Goal: Information Seeking & Learning: Learn about a topic

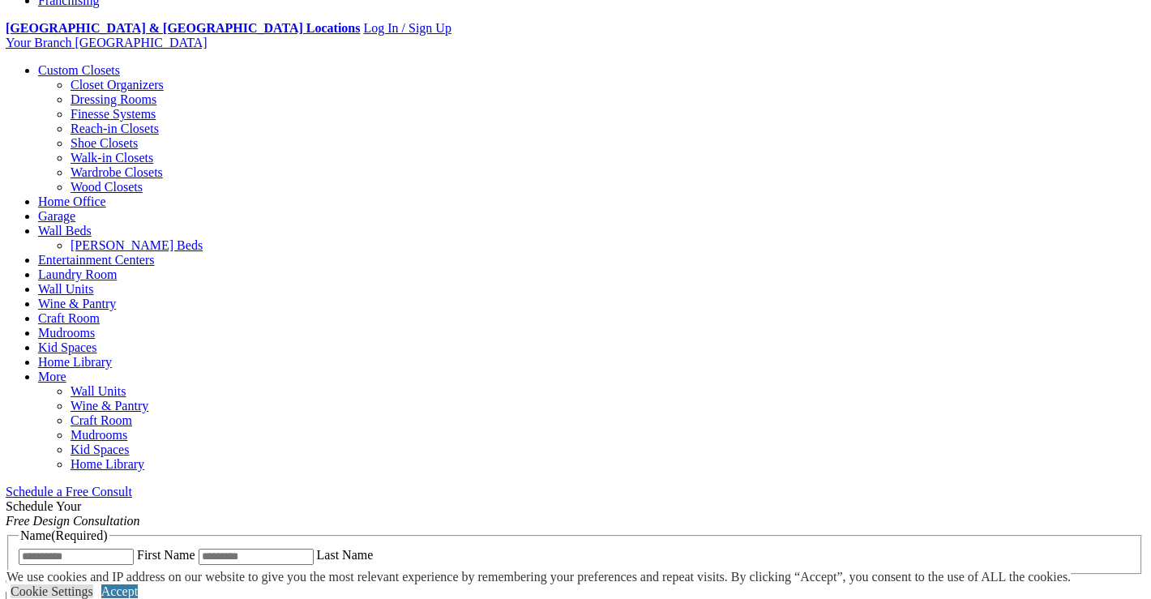
scroll to position [605, 0]
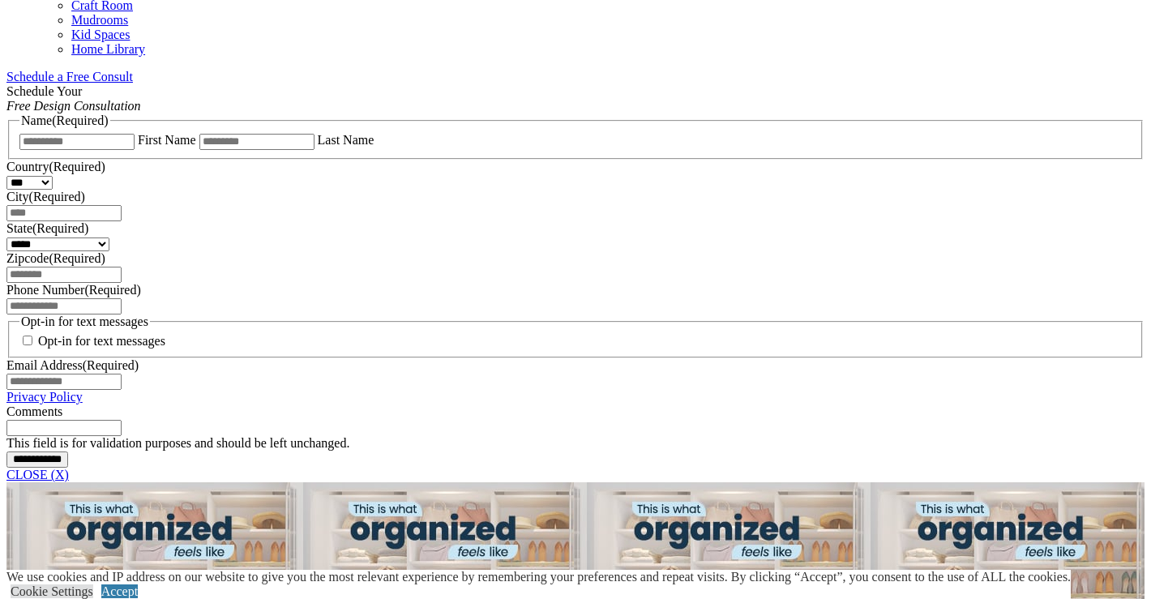
scroll to position [1020, 0]
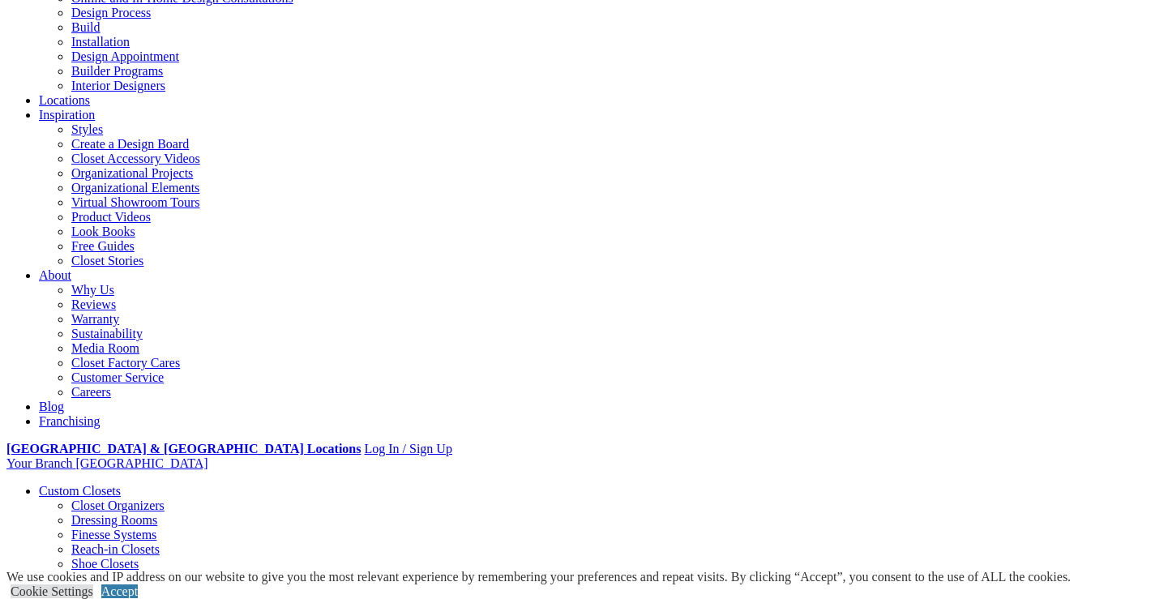
scroll to position [152, 0]
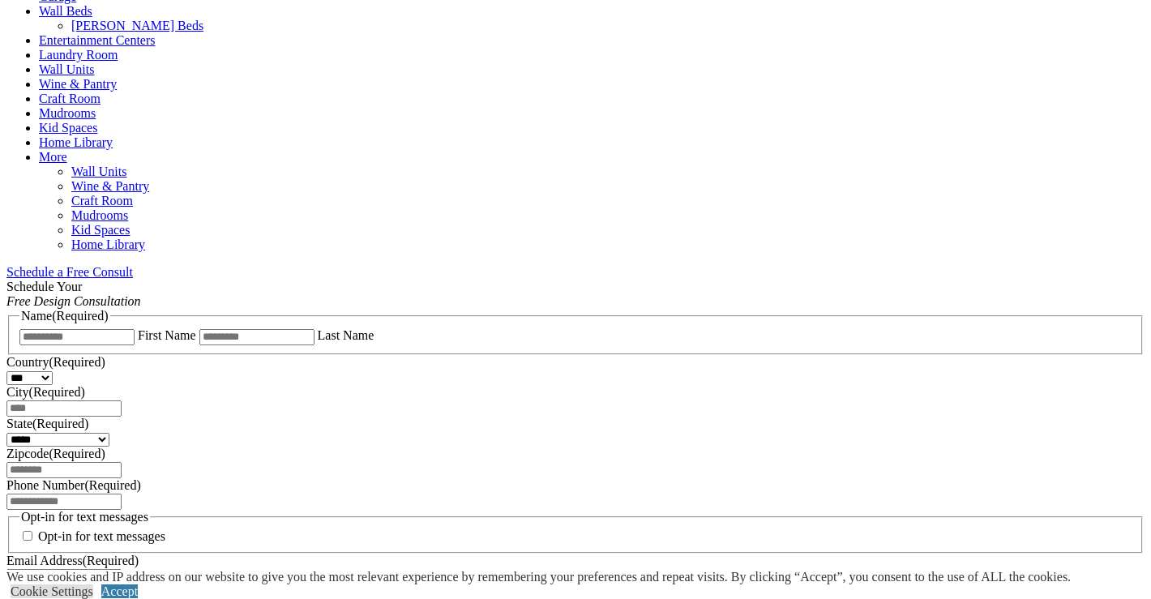
scroll to position [873, 0]
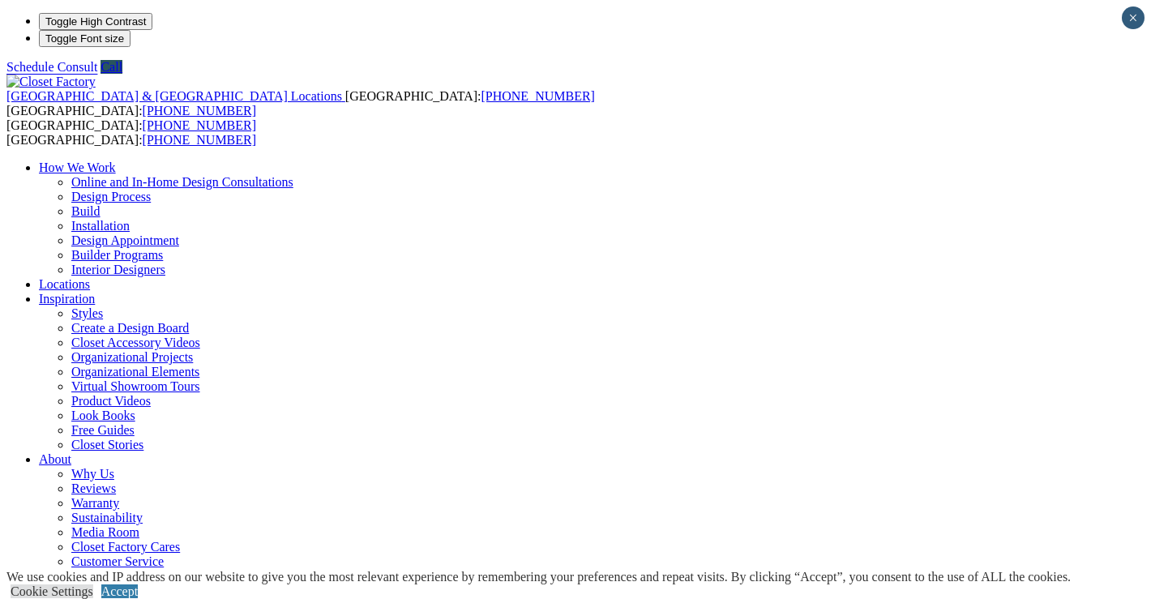
scroll to position [0, 0]
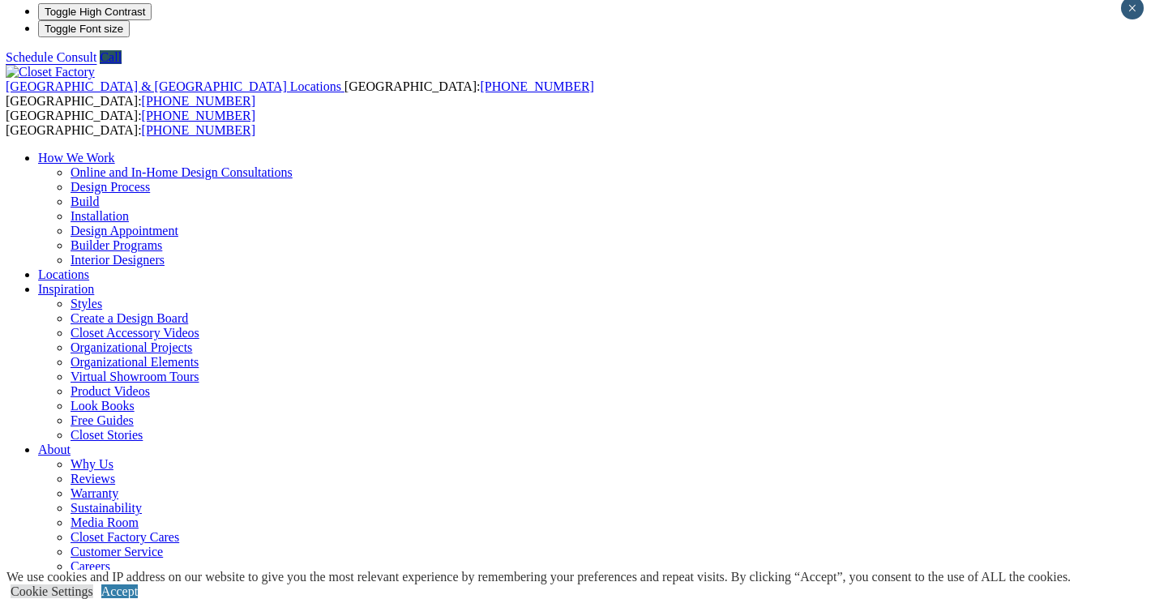
scroll to position [13, 0]
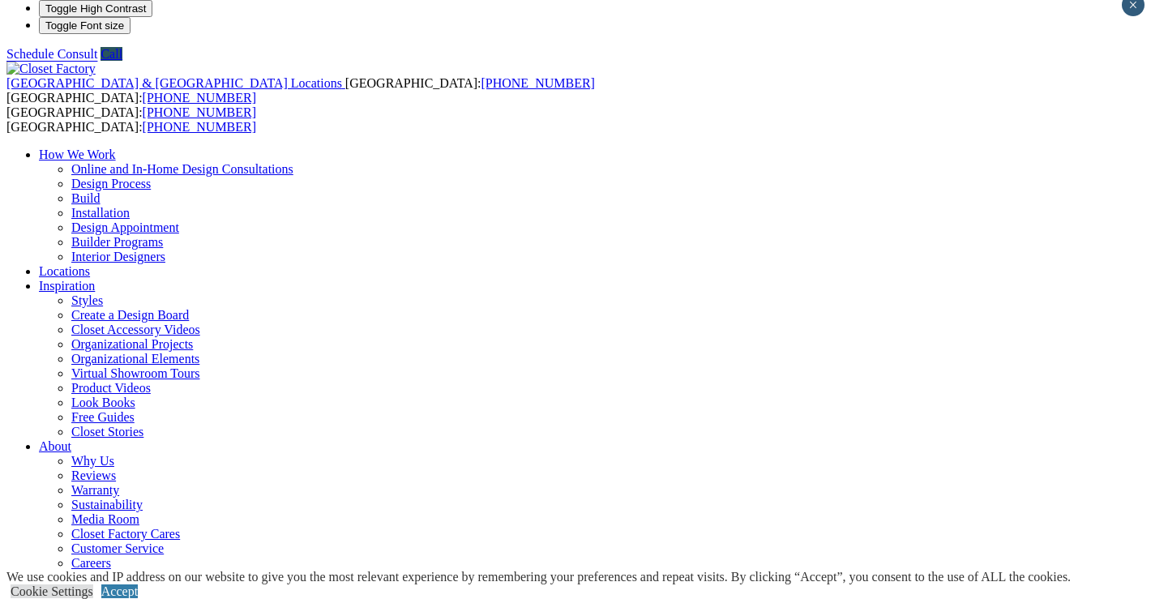
click at [193, 337] on link "Organizational Projects" at bounding box center [132, 344] width 122 height 14
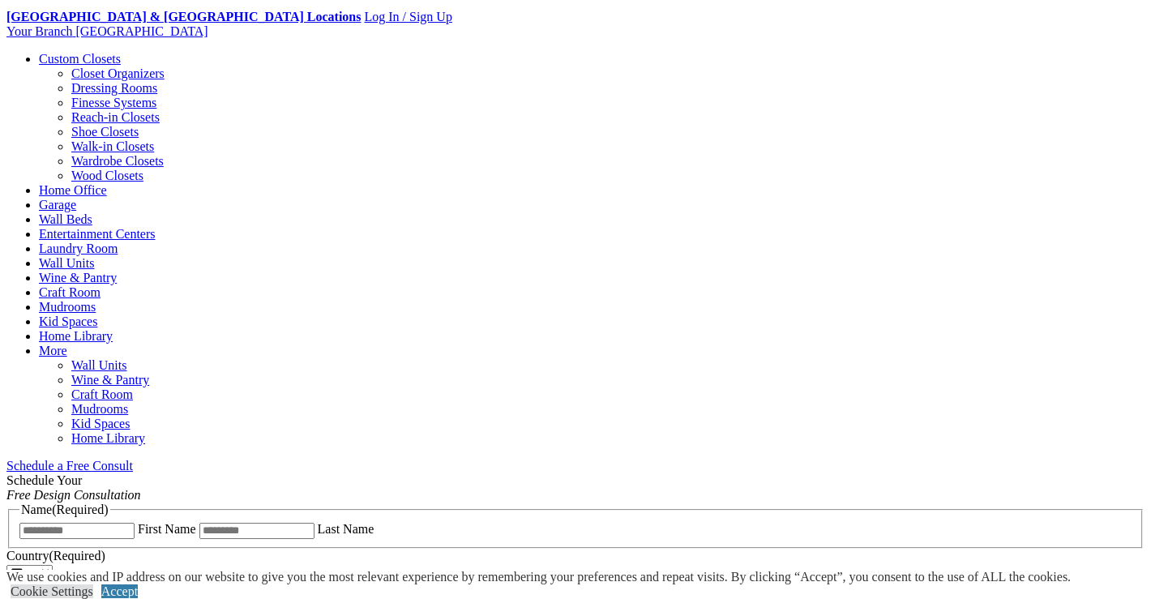
scroll to position [265, 0]
